Goal: Information Seeking & Learning: Find specific fact

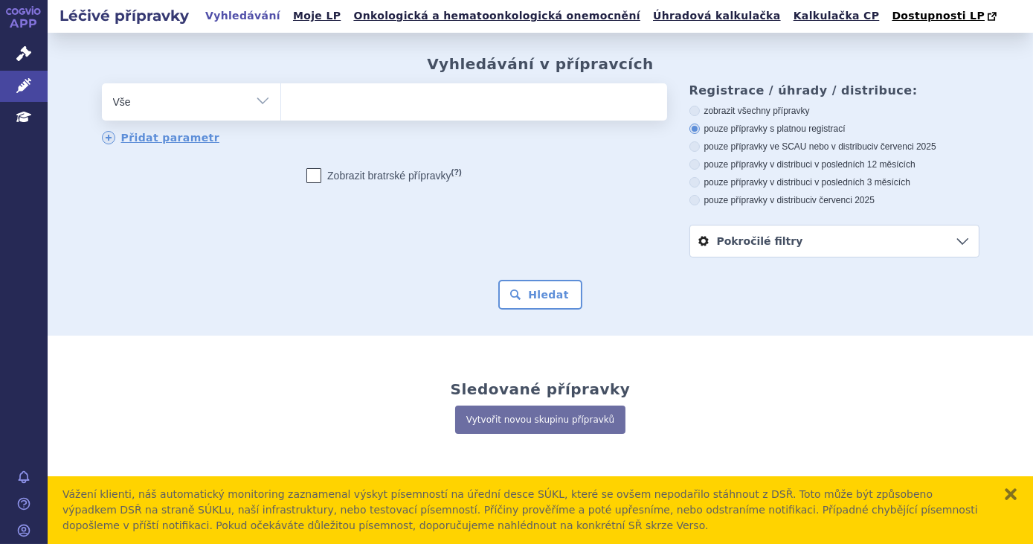
click at [617, 116] on span at bounding box center [474, 101] width 386 height 37
click at [281, 116] on select at bounding box center [280, 101] width 1 height 37
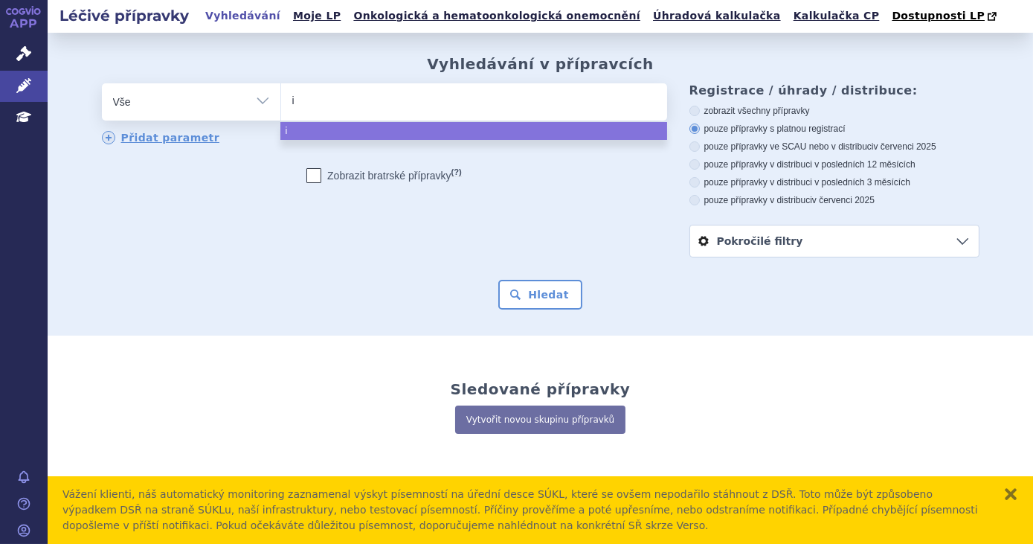
type input "im"
type input "imf"
type input "imfi"
type input "[MEDICAL_DATA]"
select select "imfinzi"
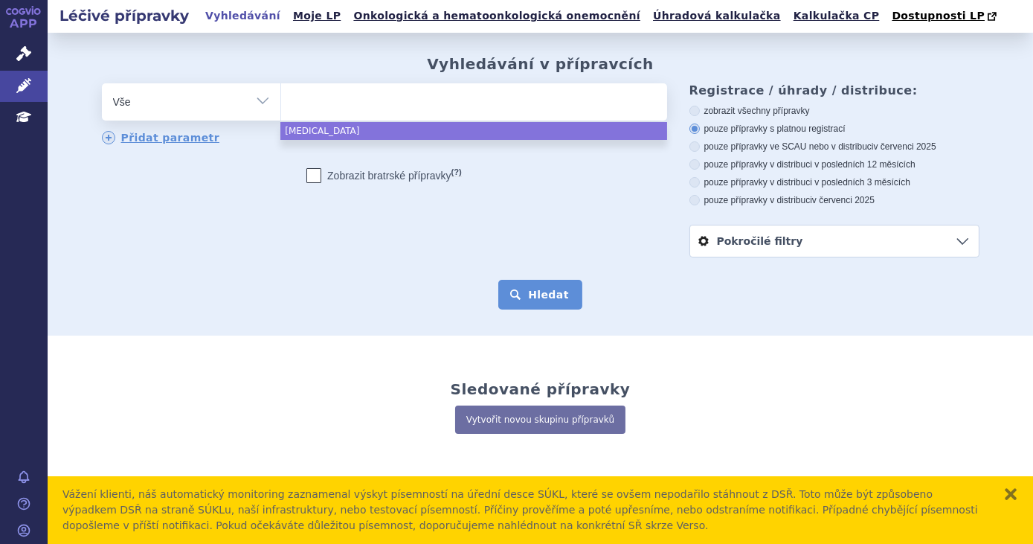
click at [515, 295] on button "Hledat" at bounding box center [540, 295] width 84 height 30
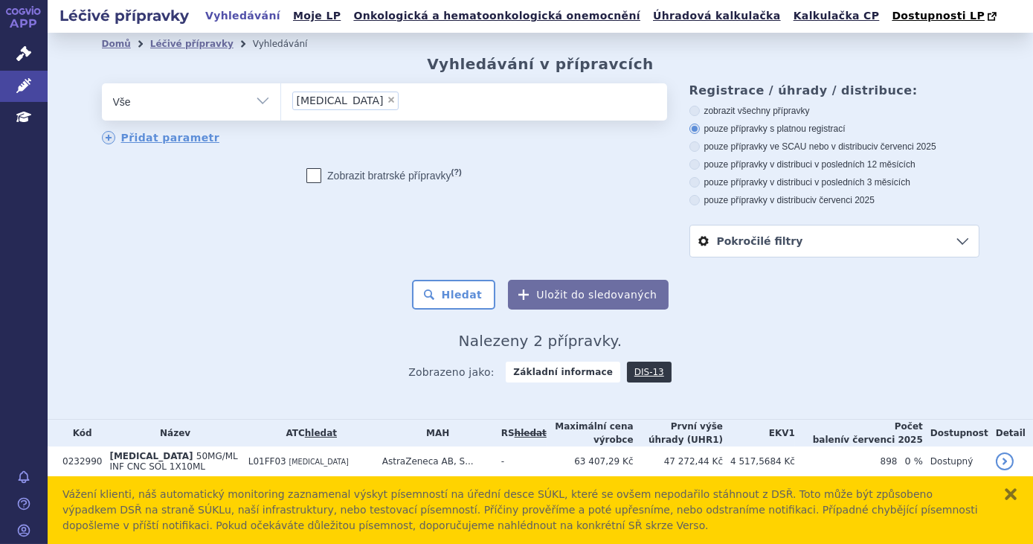
click at [537, 208] on div "odstranit Vše Přípravek/SUKL kód MAH VPOIS ATC/Aktivní látka" at bounding box center [541, 170] width 878 height 174
click at [445, 112] on ul "× [MEDICAL_DATA]" at bounding box center [474, 99] width 386 height 33
click at [281, 112] on select "[MEDICAL_DATA]" at bounding box center [280, 101] width 1 height 37
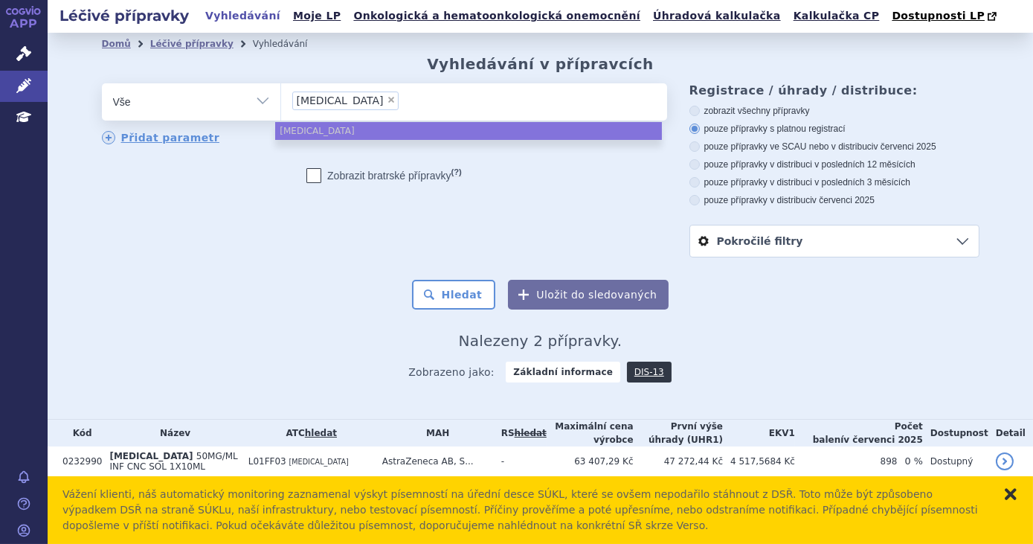
click at [1003, 488] on button "zavřít" at bounding box center [1010, 493] width 15 height 15
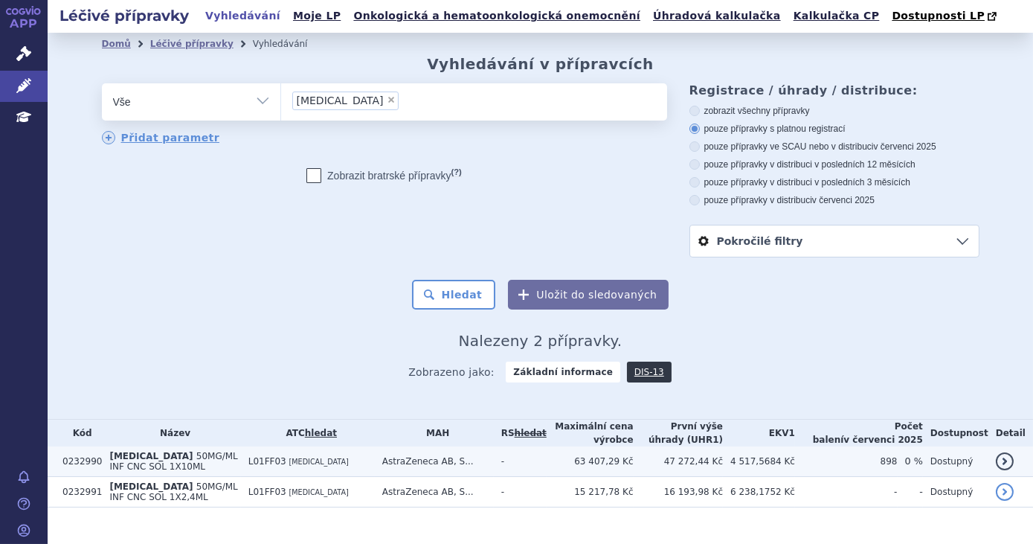
click at [295, 453] on td "L01FF03 [MEDICAL_DATA]" at bounding box center [308, 461] width 134 height 30
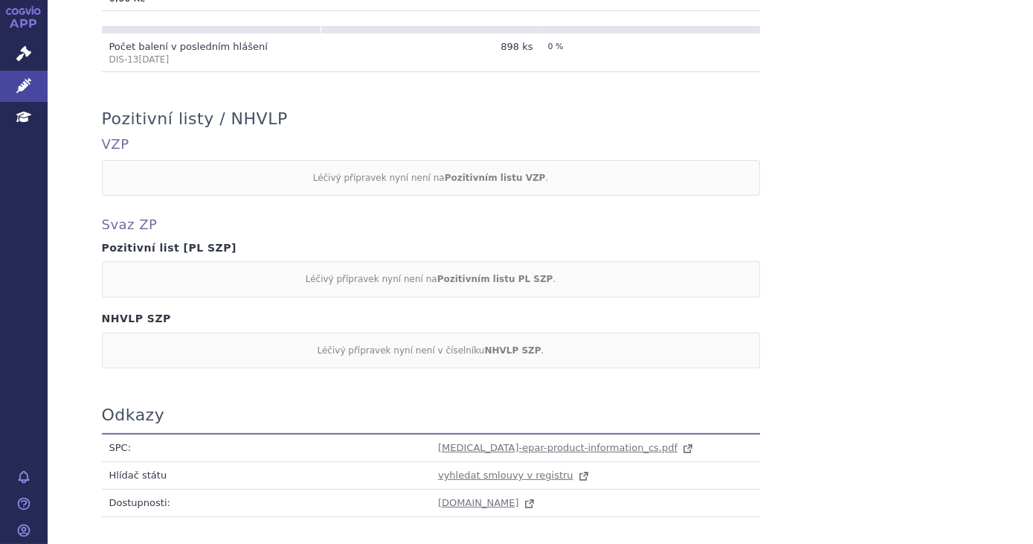
scroll to position [1181, 0]
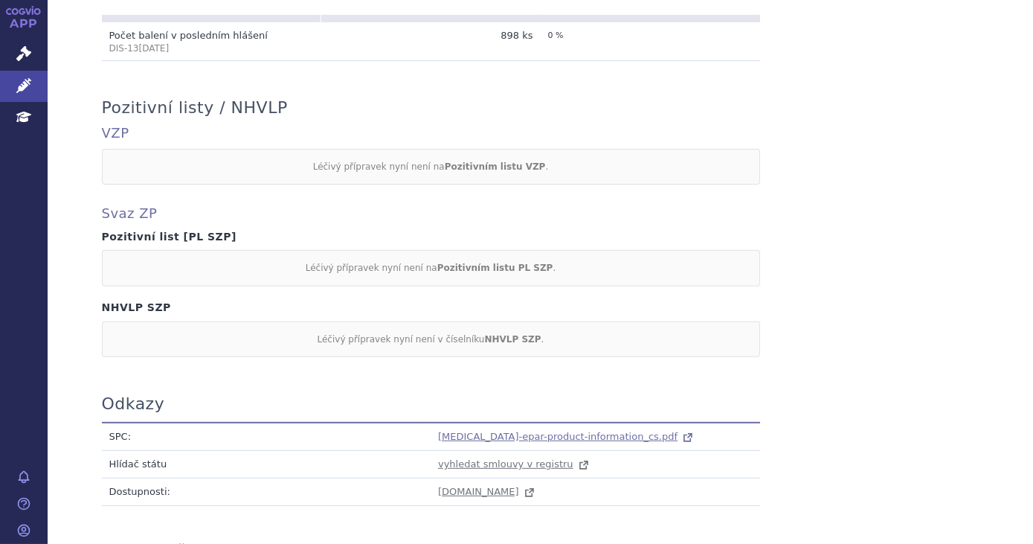
click at [599, 431] on span "imfinzi-epar-product-information_cs.pdf" at bounding box center [557, 436] width 239 height 11
click at [24, 93] on link "Léčivé přípravky" at bounding box center [24, 86] width 48 height 31
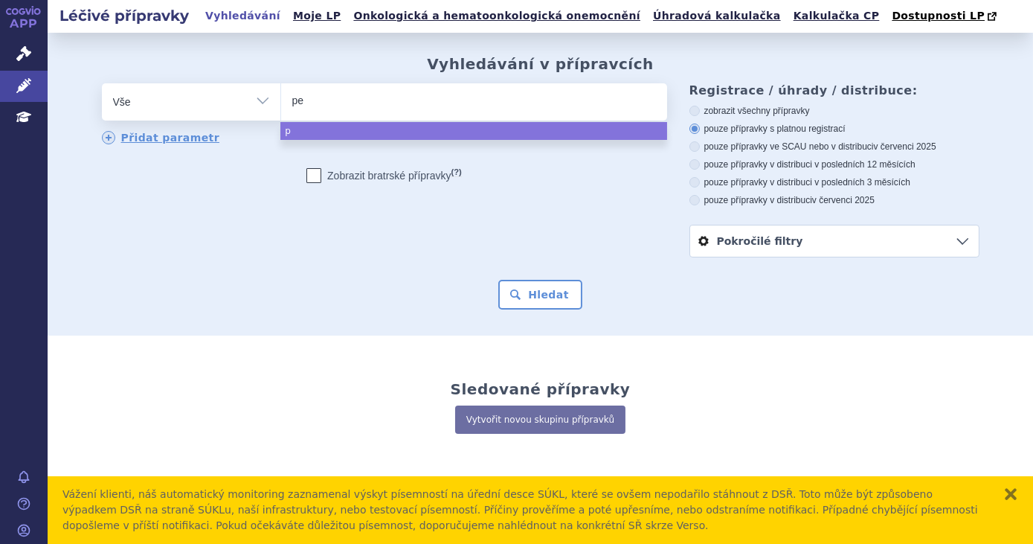
type input "pem"
type input "pembro"
type input "pembroli"
type input "pembrolizu"
type input "pembrolizuma"
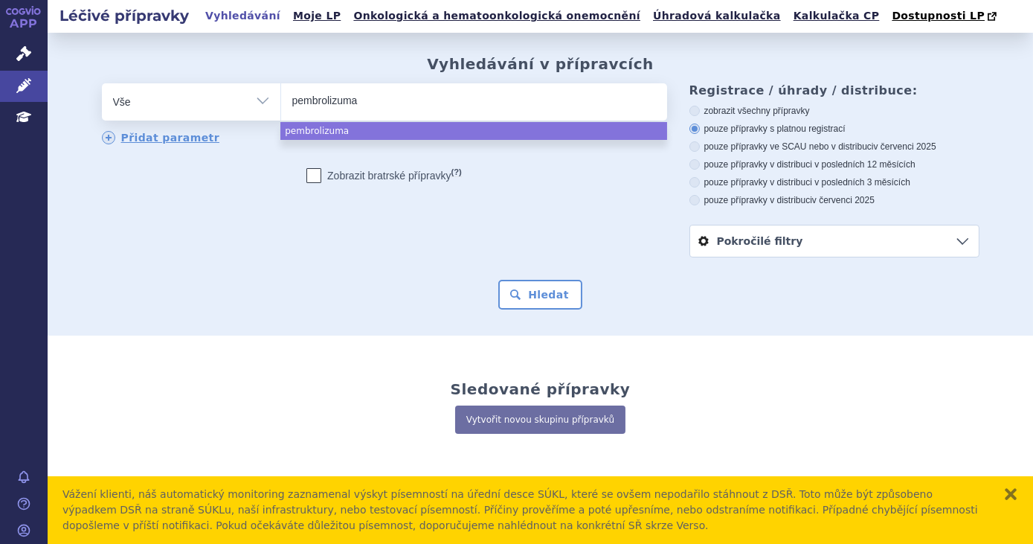
type input "[MEDICAL_DATA]"
select select "[MEDICAL_DATA]"
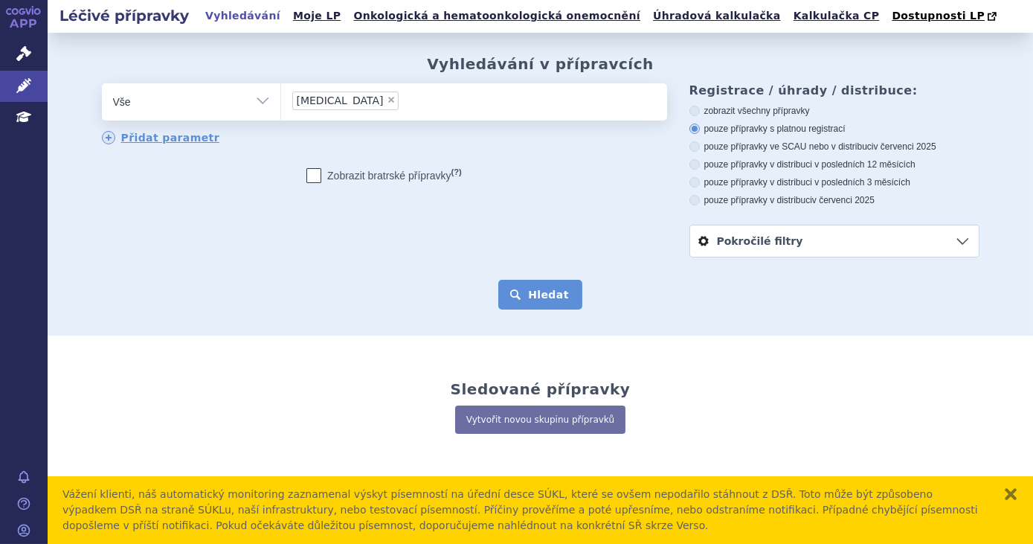
click at [546, 291] on button "Hledat" at bounding box center [540, 295] width 84 height 30
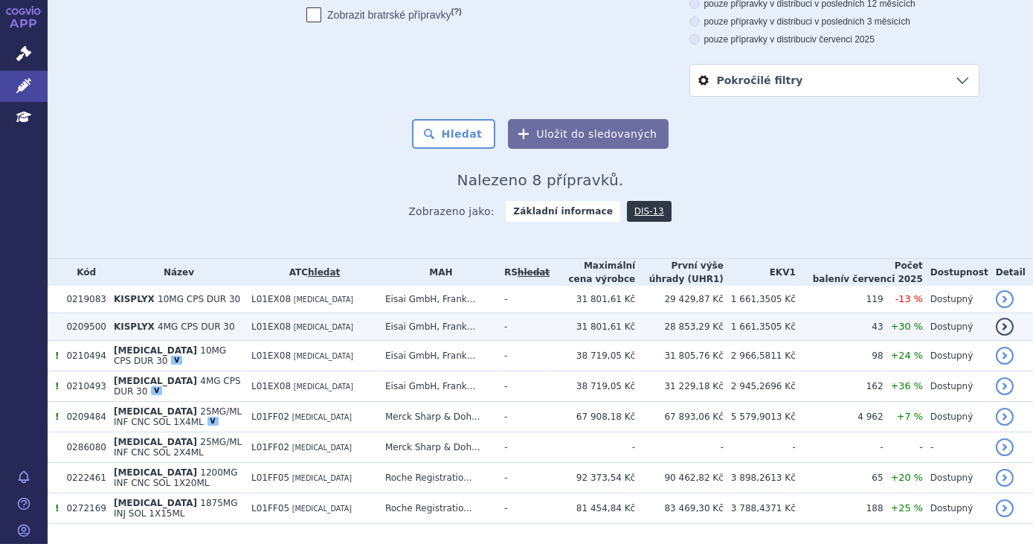
scroll to position [159, 0]
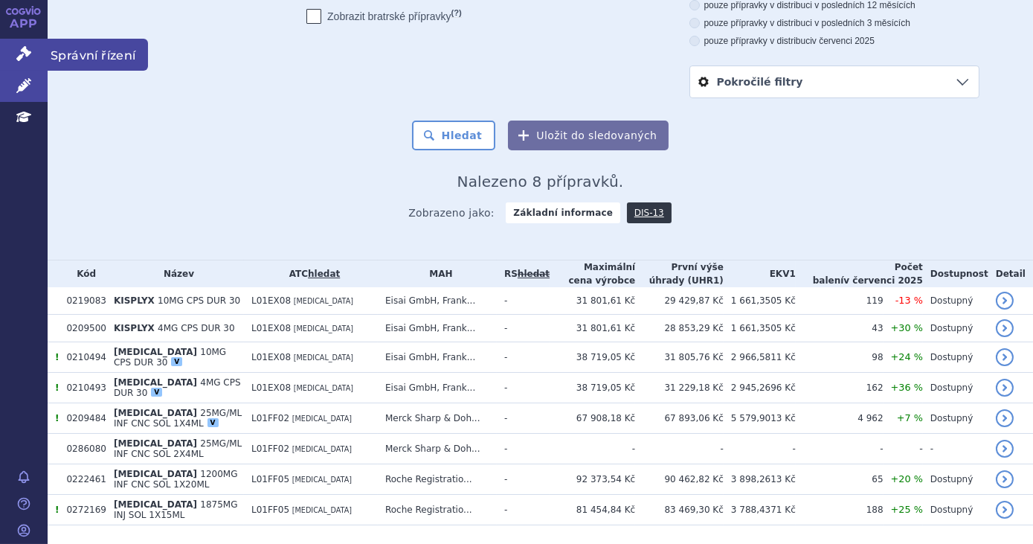
click at [30, 52] on icon at bounding box center [23, 53] width 15 height 15
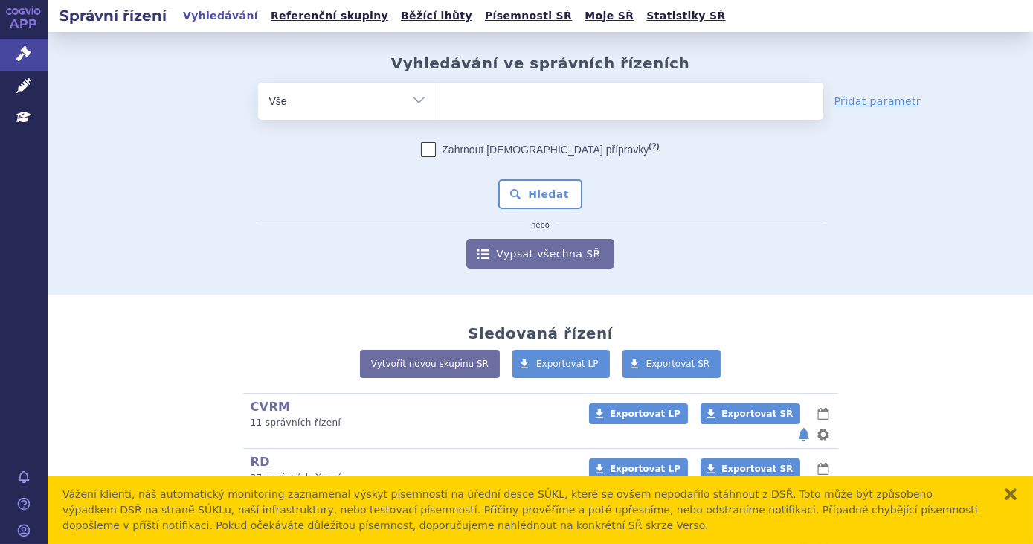
click at [499, 106] on ul at bounding box center [630, 98] width 386 height 31
click at [437, 106] on select at bounding box center [437, 100] width 1 height 37
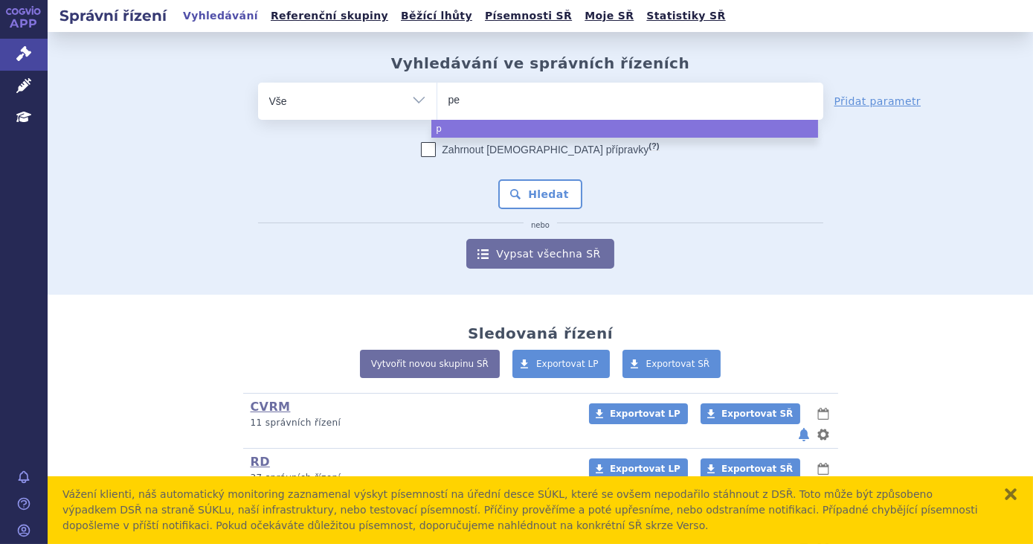
type input "pem"
type input "pembro"
type input "pembroli"
type input "pembrolizu"
type input "pembrolizuma"
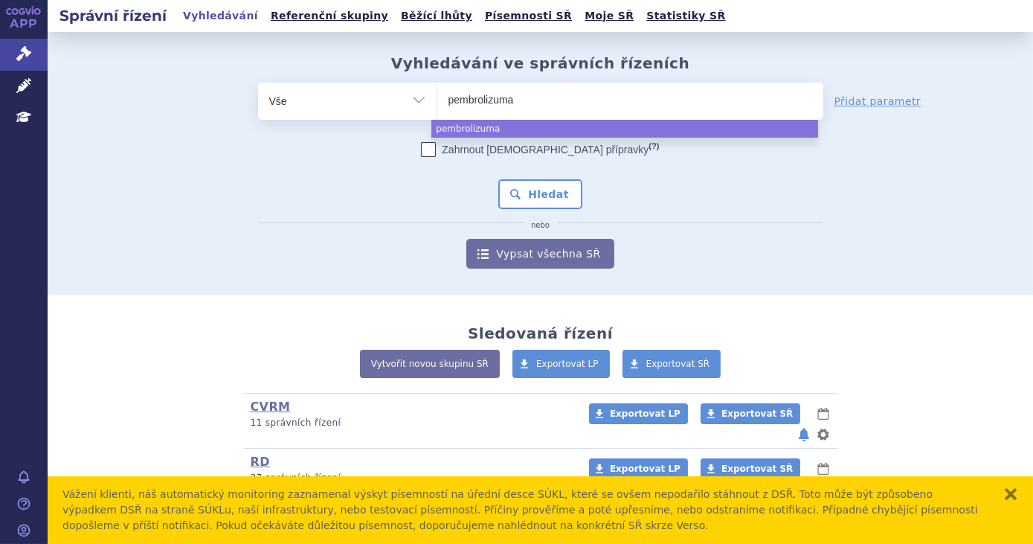
type input "[MEDICAL_DATA]"
select select "[MEDICAL_DATA]"
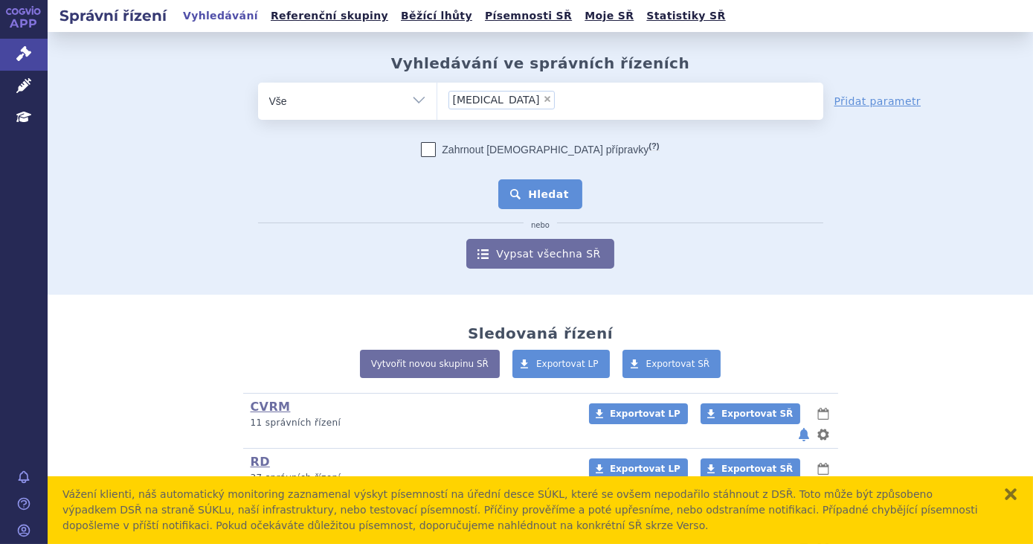
click at [514, 186] on button "Hledat" at bounding box center [540, 194] width 84 height 30
